Goal: Task Accomplishment & Management: Use online tool/utility

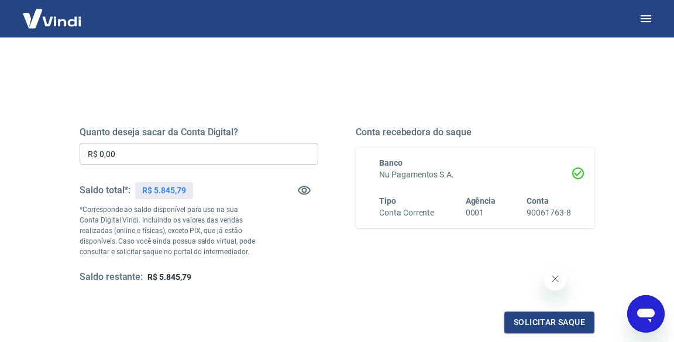
scroll to position [114, 0]
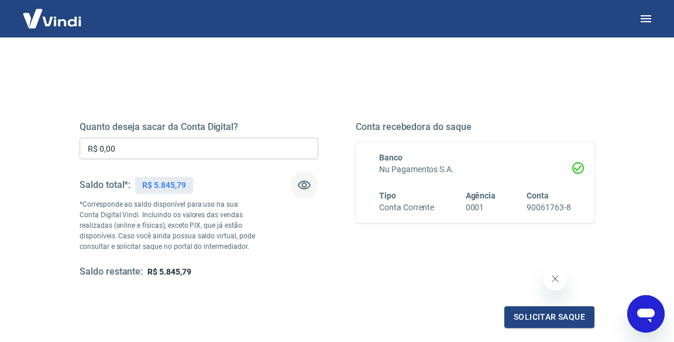
click at [306, 184] on icon "button" at bounding box center [304, 185] width 13 height 9
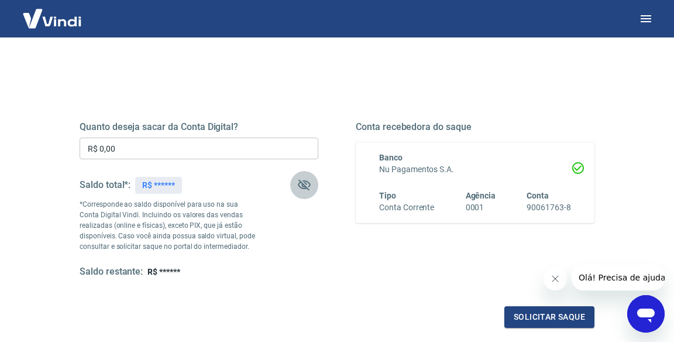
click at [306, 184] on icon "button" at bounding box center [304, 185] width 14 height 14
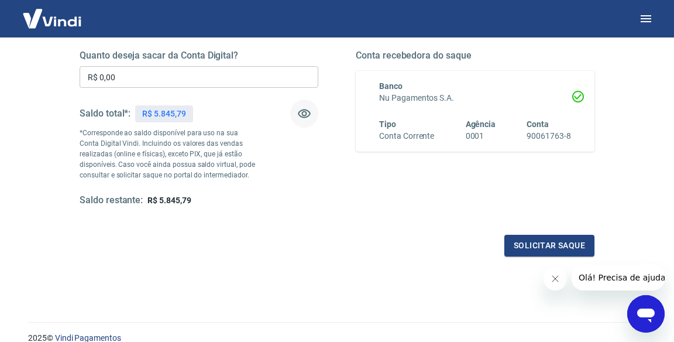
scroll to position [236, 0]
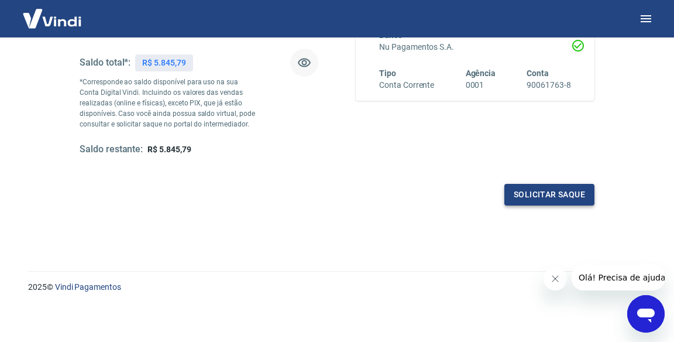
click at [528, 191] on button "Solicitar saque" at bounding box center [549, 195] width 90 height 22
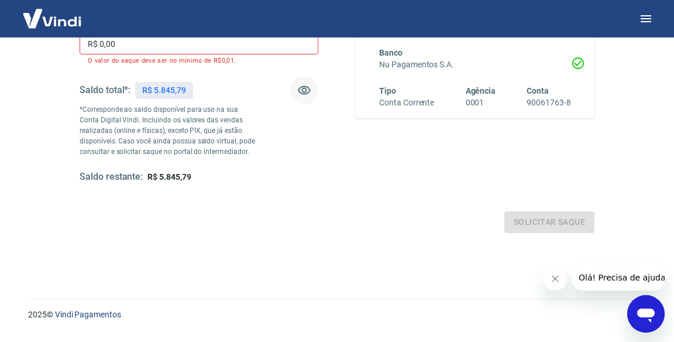
scroll to position [161, 0]
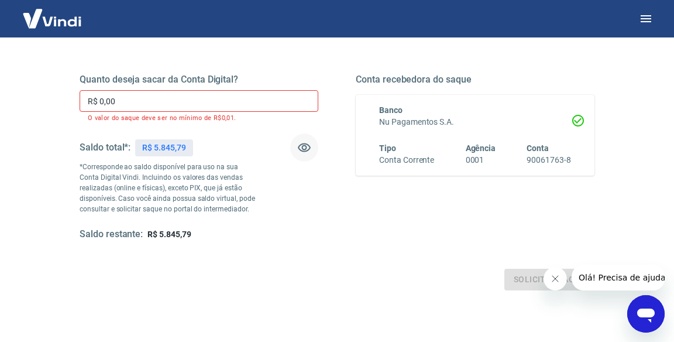
click at [170, 101] on input "R$ 0,00" at bounding box center [199, 101] width 239 height 22
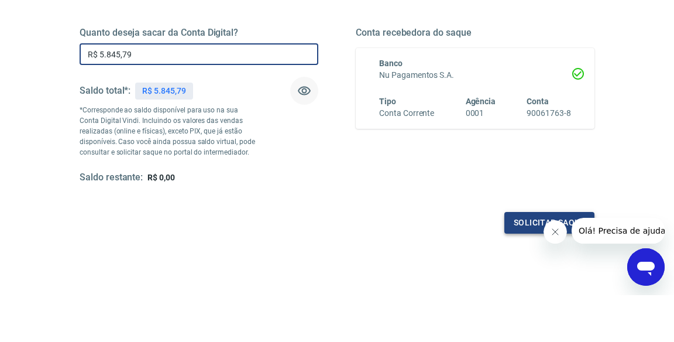
type input "R$ 5.845,79"
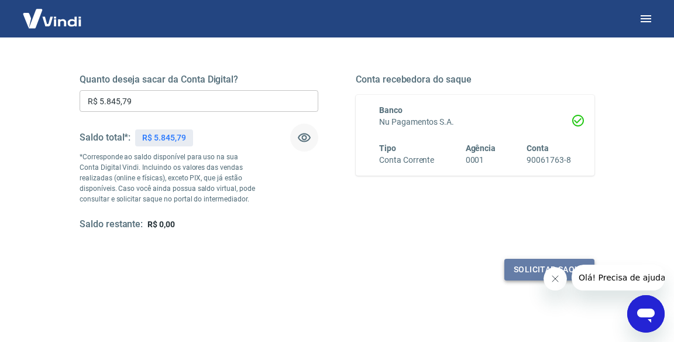
click at [533, 223] on div "Quanto deseja sacar da Conta Digital? R$ 5.845,79 ​ Saldo total*: R$ 5.845,79 *…" at bounding box center [337, 163] width 515 height 235
click at [525, 272] on button "Solicitar saque" at bounding box center [549, 270] width 90 height 22
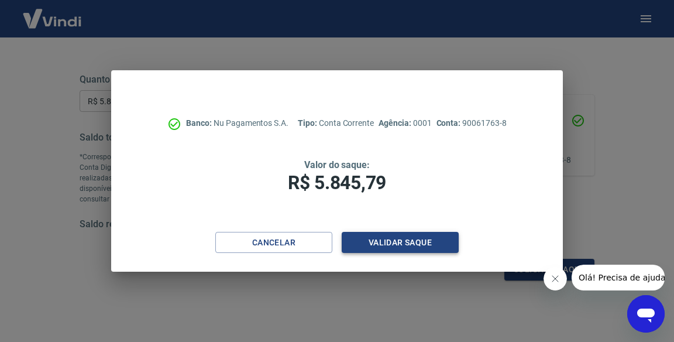
click at [403, 242] on button "Validar saque" at bounding box center [400, 243] width 117 height 22
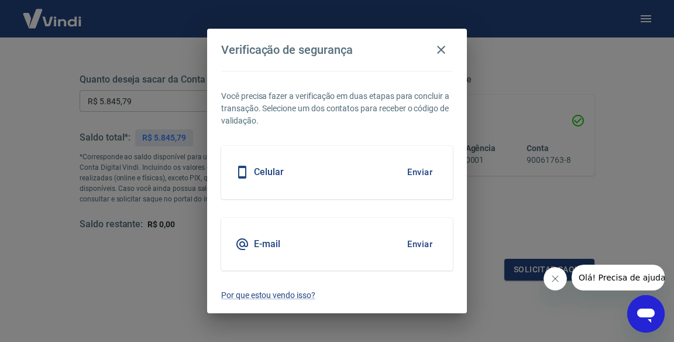
click at [295, 173] on div "Celular Enviar" at bounding box center [337, 172] width 232 height 53
click at [425, 173] on button "Enviar" at bounding box center [420, 172] width 38 height 25
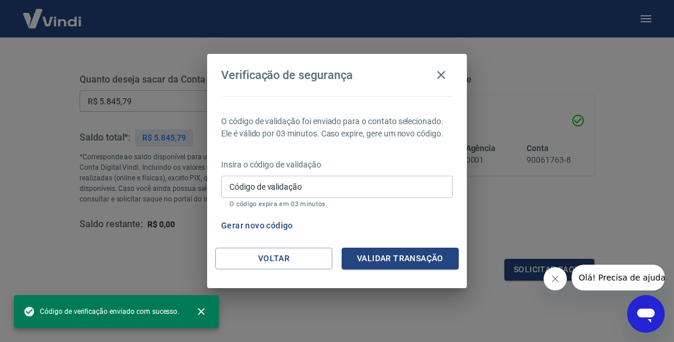
click at [401, 185] on input "Código de validação" at bounding box center [337, 186] width 232 height 22
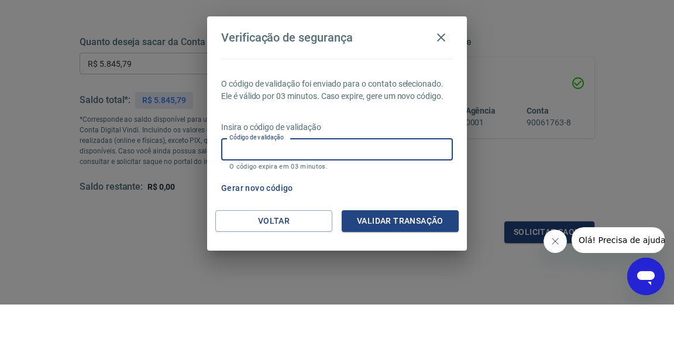
click at [270, 189] on div "O código de validação foi enviado para o contato selecionado. Ele é válido por …" at bounding box center [337, 171] width 260 height 151
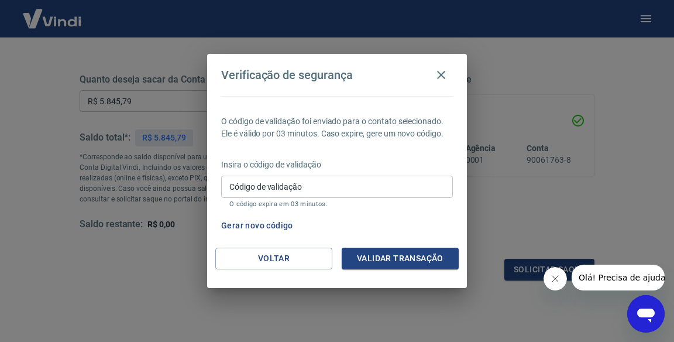
click at [257, 225] on button "Gerar novo código" at bounding box center [256, 226] width 81 height 22
click at [637, 88] on div "Verificação de segurança O código de validação foi enviado para o contato selec…" at bounding box center [337, 171] width 674 height 342
click at [442, 74] on icon "button" at bounding box center [441, 75] width 14 height 14
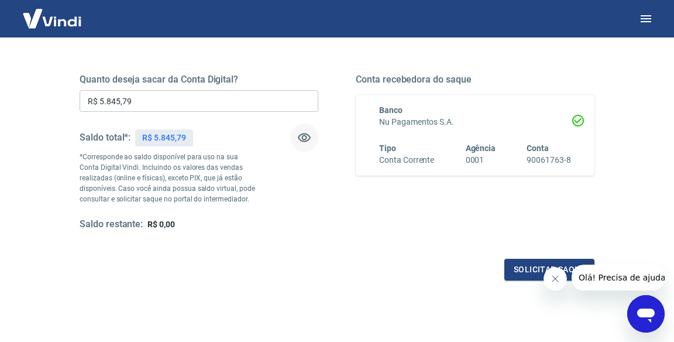
click at [326, 251] on div "Quanto deseja sacar da Conta Digital? R$ 5.845,79 ​ Saldo total*: R$ 5.845,79 *…" at bounding box center [337, 163] width 515 height 235
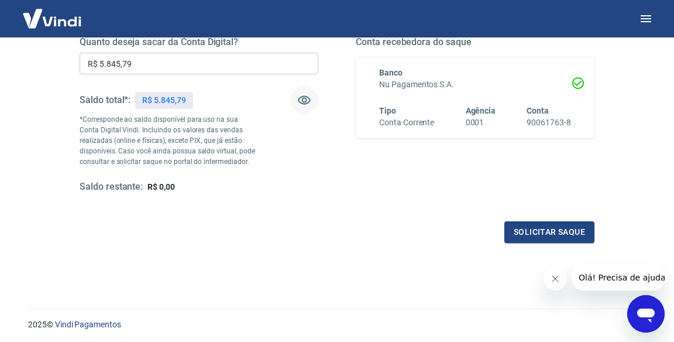
scroll to position [236, 0]
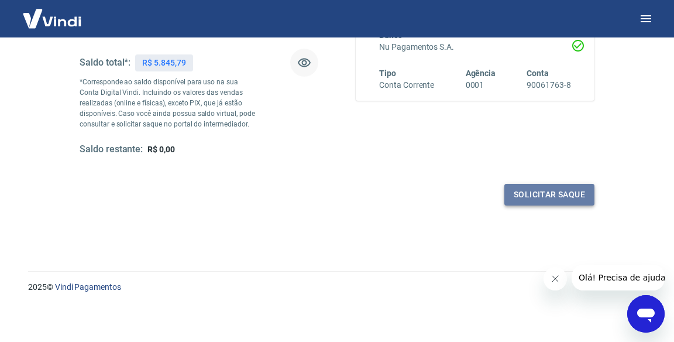
click at [521, 187] on button "Solicitar saque" at bounding box center [549, 195] width 90 height 22
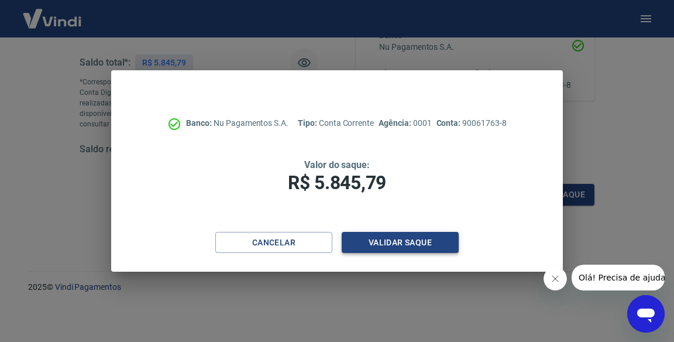
click at [404, 242] on button "Validar saque" at bounding box center [400, 243] width 117 height 22
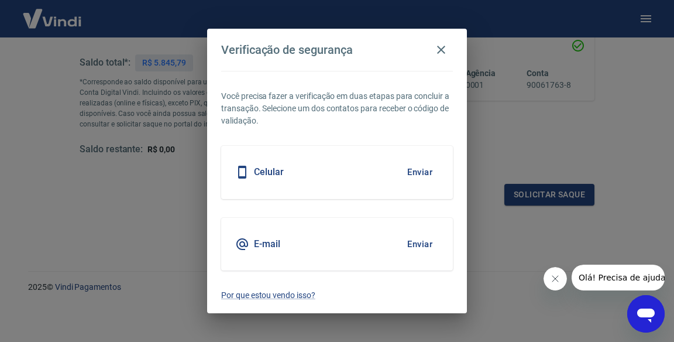
click at [423, 174] on button "Enviar" at bounding box center [420, 172] width 38 height 25
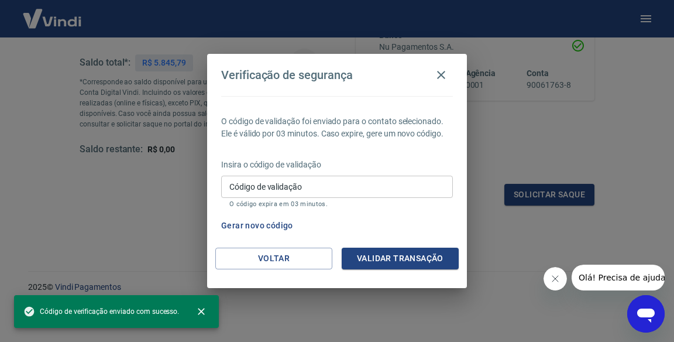
click at [290, 169] on p "Insira o código de validação" at bounding box center [337, 165] width 232 height 12
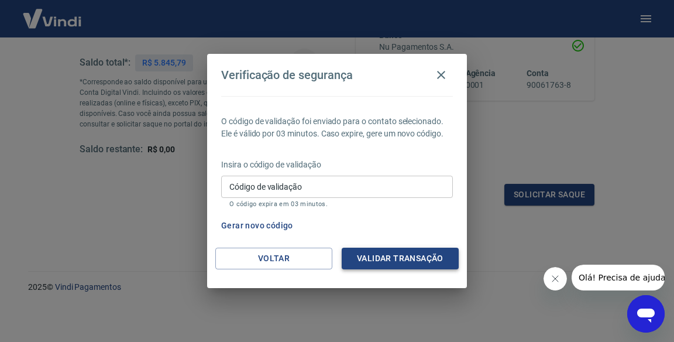
click at [419, 260] on button "Validar transação" at bounding box center [400, 258] width 117 height 22
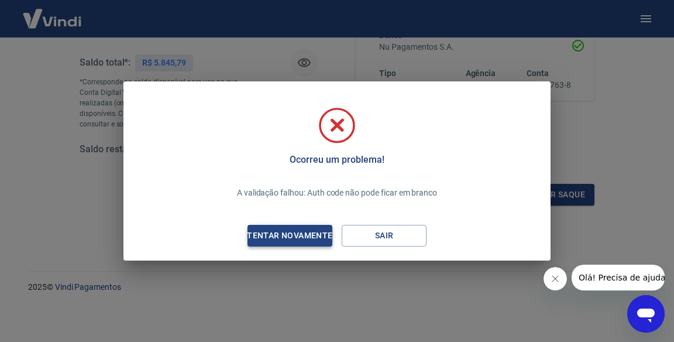
click at [301, 235] on div "Tentar novamente" at bounding box center [289, 235] width 113 height 15
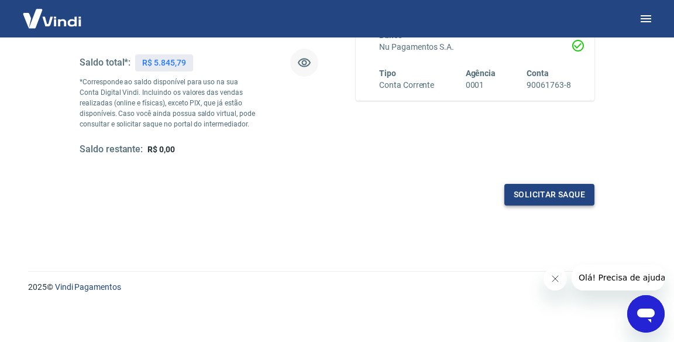
click at [564, 194] on button "Solicitar saque" at bounding box center [549, 195] width 90 height 22
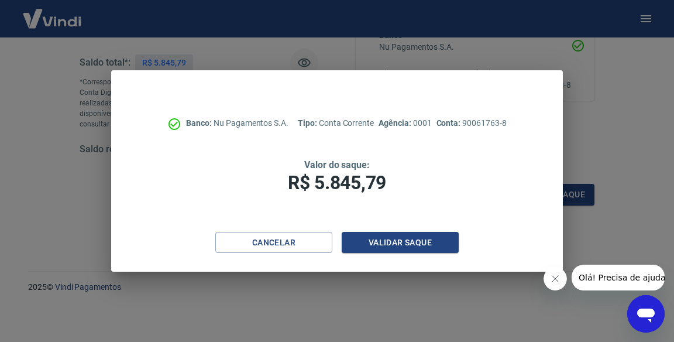
click at [49, 199] on div "Banco: Nu Pagamentos S.A. Tipo: Conta Corrente Agência: 0001 Conta: 90061763-8 …" at bounding box center [337, 171] width 674 height 342
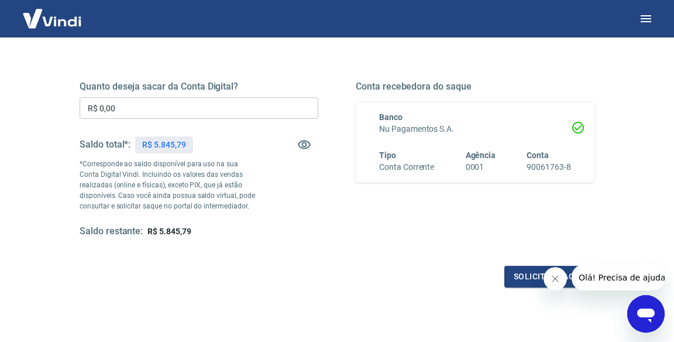
scroll to position [150, 0]
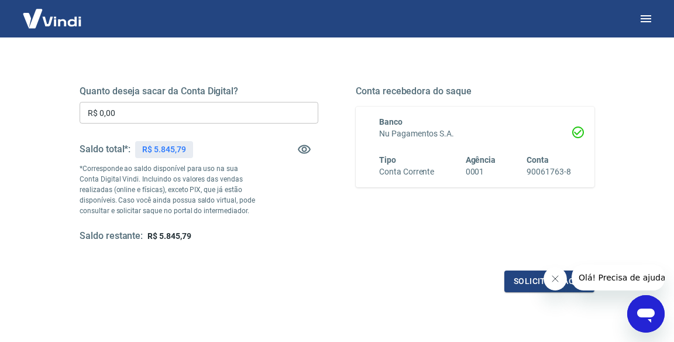
click at [291, 275] on div "Solicitar saque" at bounding box center [337, 281] width 515 height 22
click at [529, 288] on button "Solicitar saque" at bounding box center [549, 281] width 90 height 22
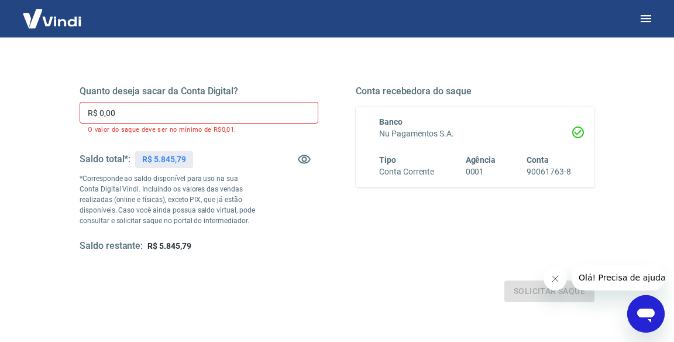
click at [123, 113] on input "R$ 0,00" at bounding box center [199, 113] width 239 height 22
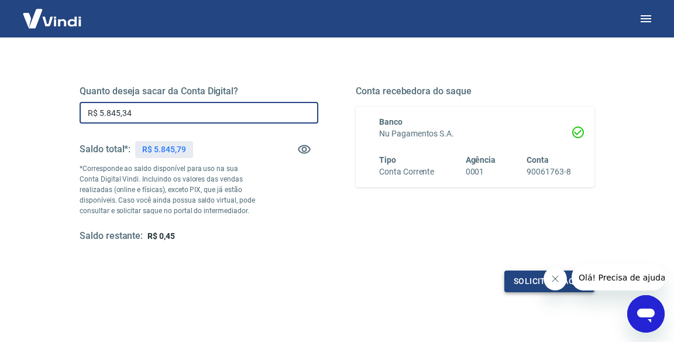
type input "R$ 5.845,34"
click at [523, 285] on button "Solicitar saque" at bounding box center [549, 281] width 90 height 22
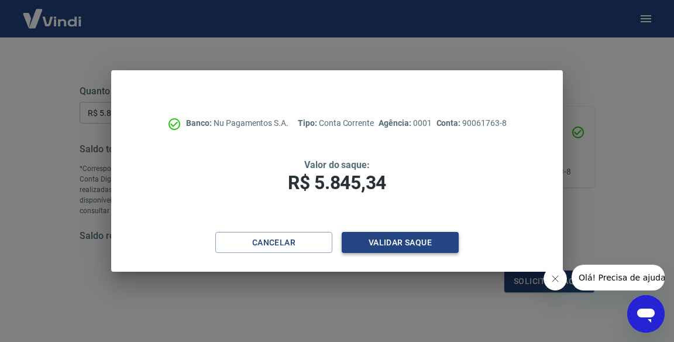
click at [394, 244] on button "Validar saque" at bounding box center [400, 243] width 117 height 22
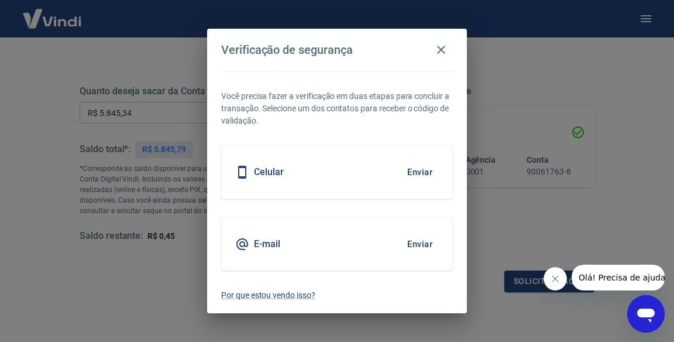
click at [382, 171] on div "Celular Enviar" at bounding box center [337, 172] width 232 height 53
click at [429, 174] on button "Enviar" at bounding box center [420, 172] width 38 height 25
